Goal: Navigation & Orientation: Find specific page/section

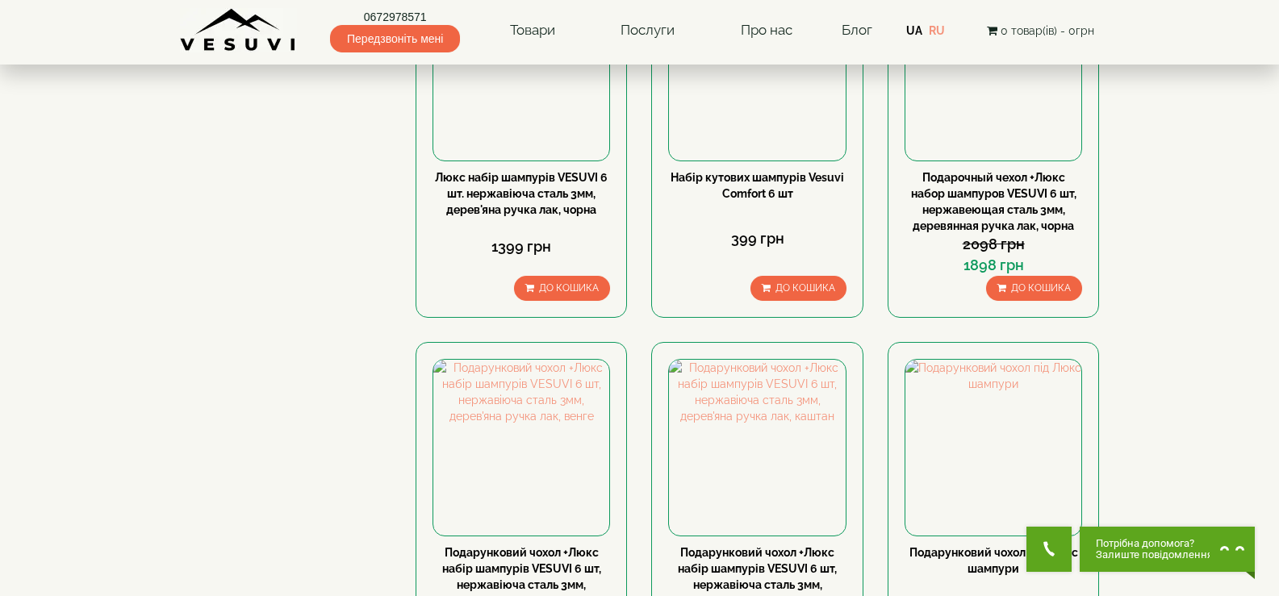
scroll to position [404, 0]
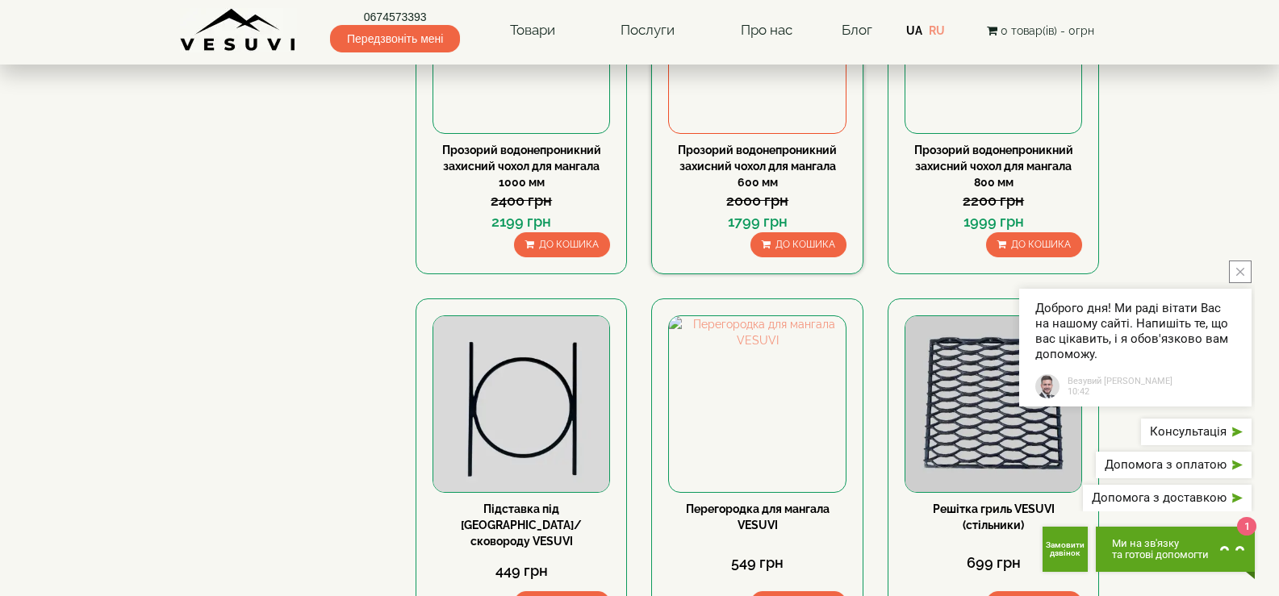
scroll to position [1534, 0]
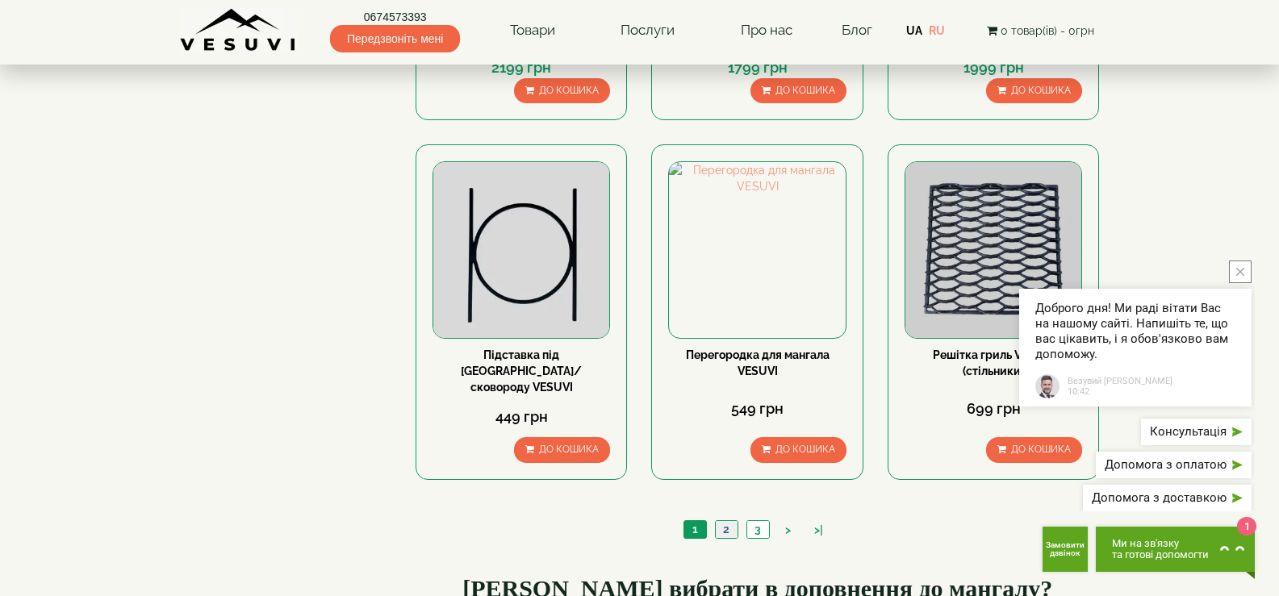
click at [727, 521] on link "2" at bounding box center [726, 529] width 23 height 17
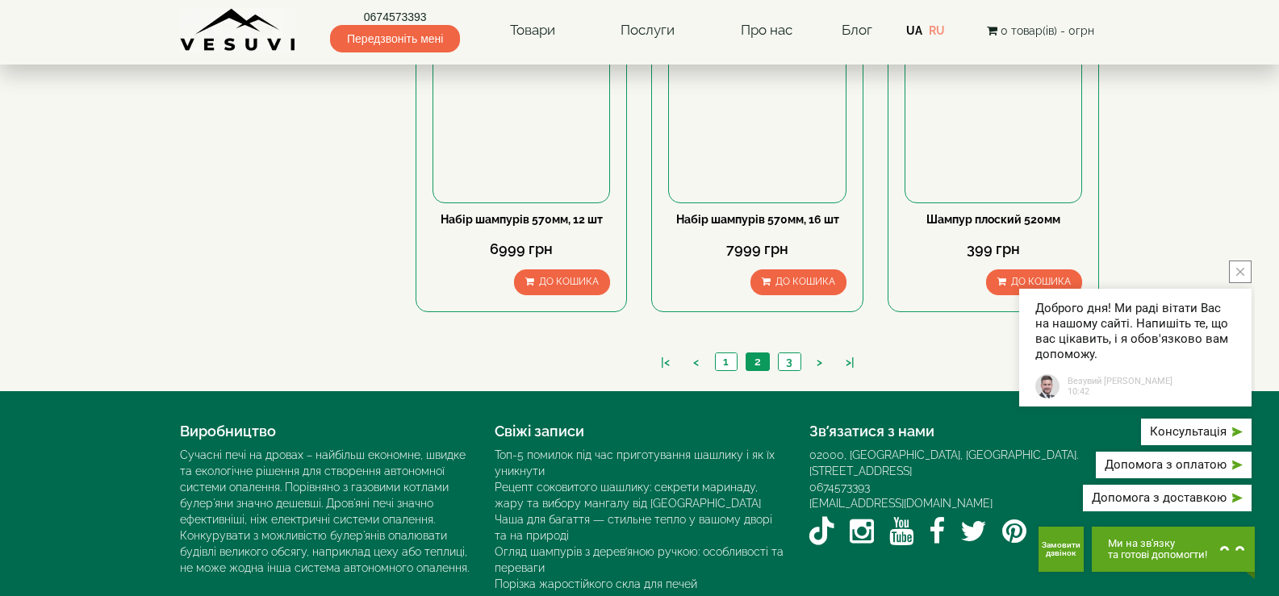
scroll to position [1629, 0]
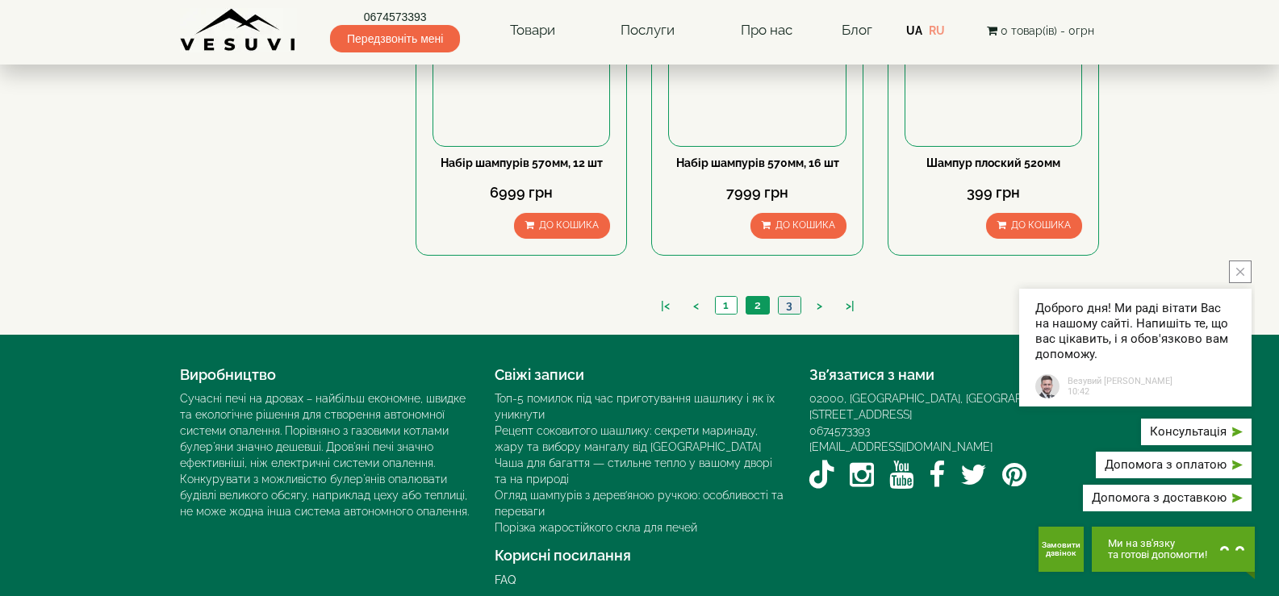
click at [793, 297] on link "3" at bounding box center [789, 305] width 23 height 17
